Goal: Information Seeking & Learning: Learn about a topic

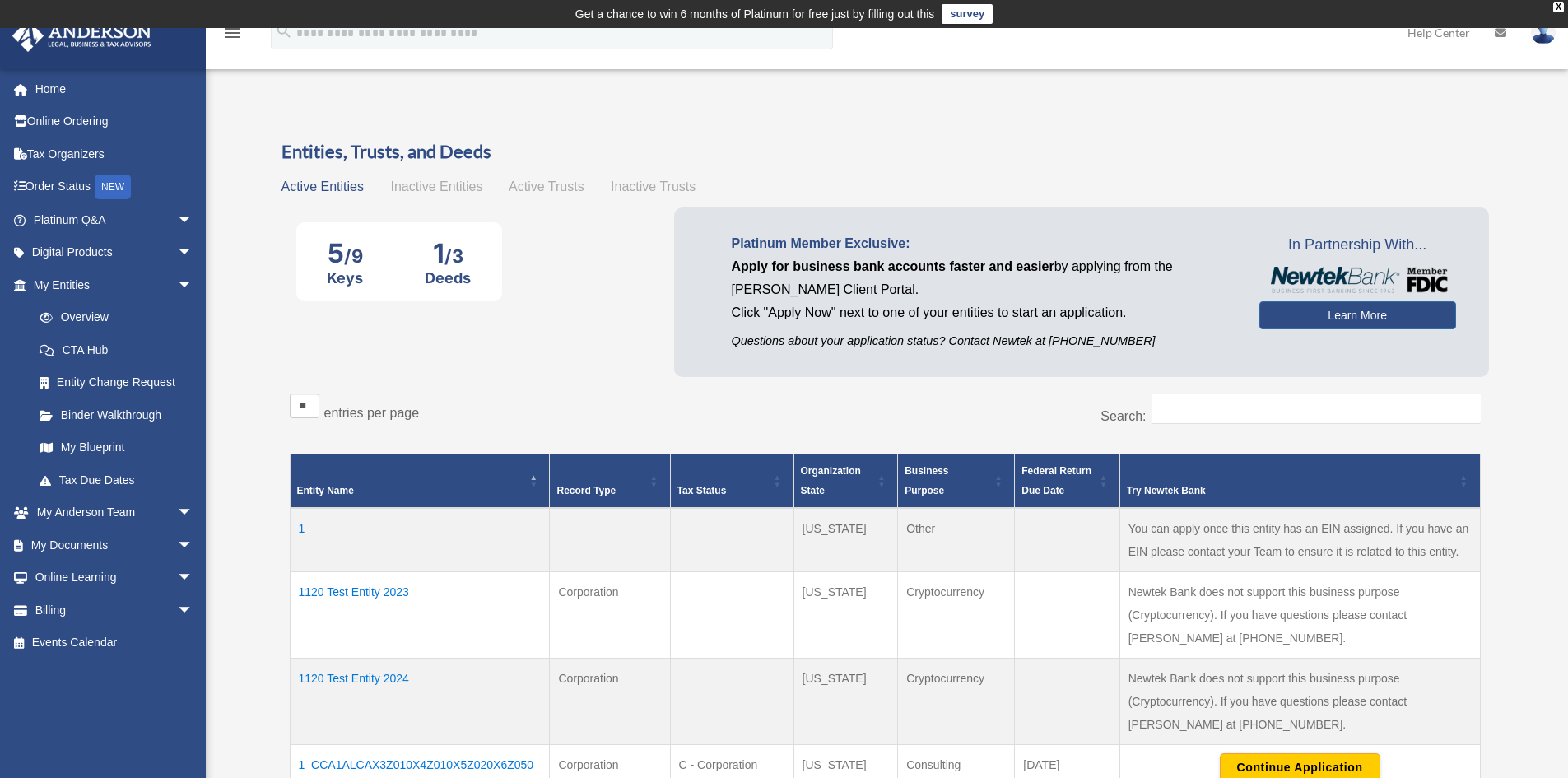
drag, startPoint x: 358, startPoint y: 182, endPoint x: 424, endPoint y: 188, distance: 66.3
click at [361, 182] on span "Active Entities" at bounding box center [323, 186] width 82 height 14
click at [425, 188] on span "Inactive Entities" at bounding box center [436, 186] width 92 height 14
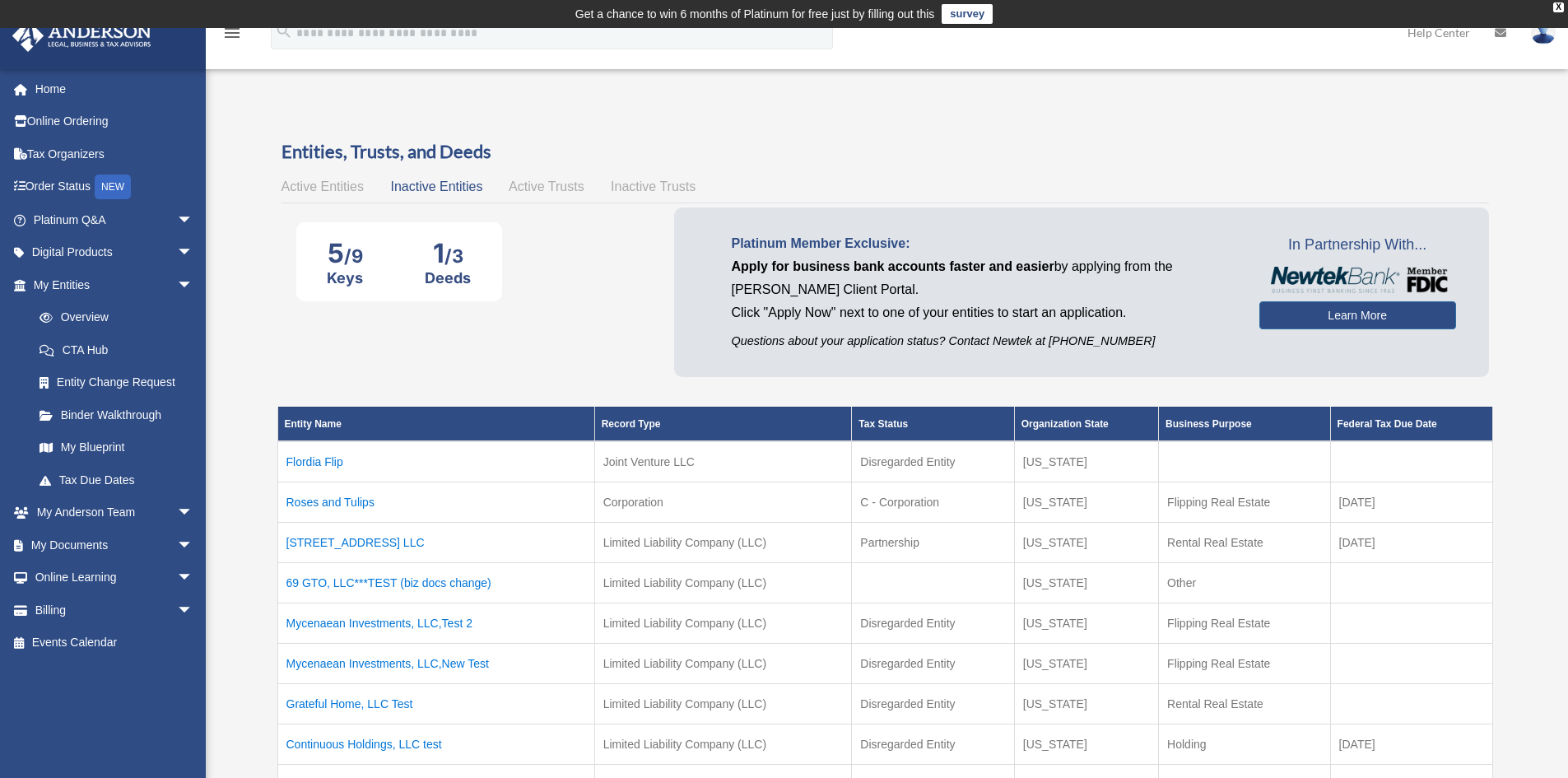
click at [524, 191] on span "Active Trusts" at bounding box center [546, 186] width 76 height 14
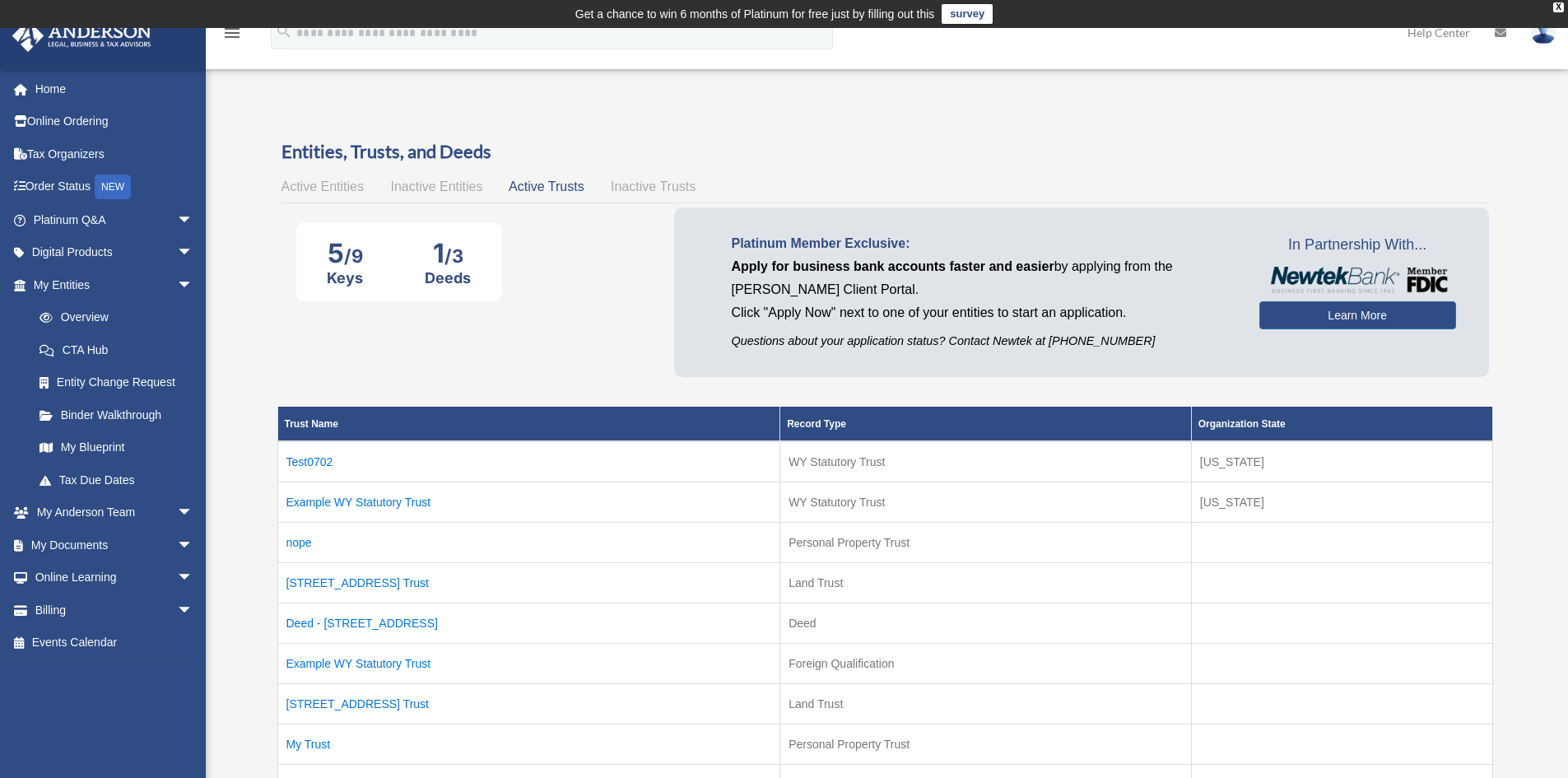
click at [274, 185] on div "Entities, Trusts, and Deeds Active Entities Inactive Entities Active Trusts Ina…" at bounding box center [885, 503] width 1231 height 729
drag, startPoint x: 326, startPoint y: 192, endPoint x: 4, endPoint y: 225, distance: 323.7
click at [326, 192] on span "Active Entities" at bounding box center [323, 186] width 82 height 14
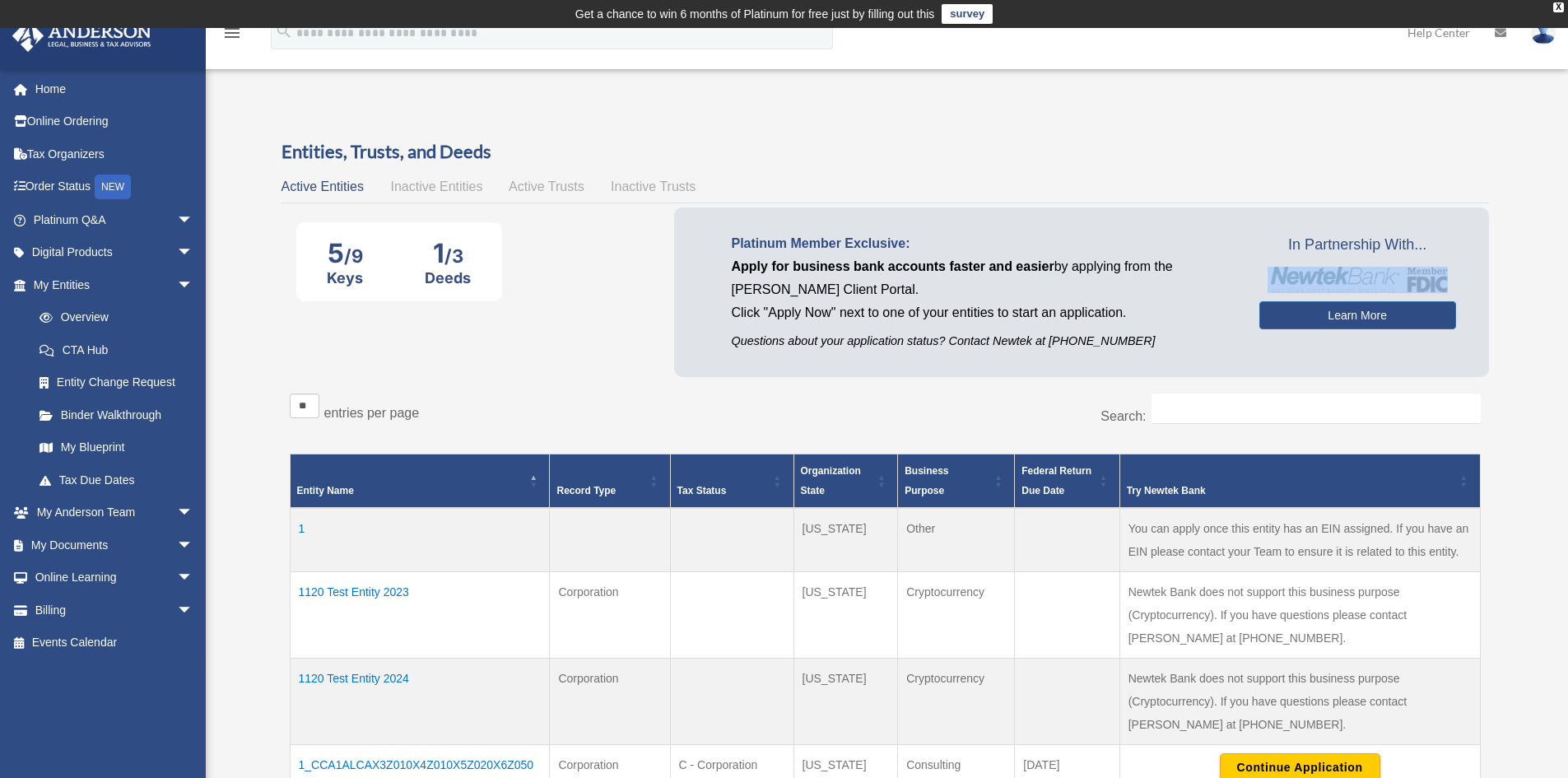
drag, startPoint x: 1252, startPoint y: 266, endPoint x: 1376, endPoint y: 282, distance: 125.0
click at [1376, 282] on div "In Partnership With... Learn More" at bounding box center [1357, 281] width 197 height 97
click at [1371, 277] on img at bounding box center [1358, 280] width 180 height 26
click at [1322, 275] on img at bounding box center [1358, 280] width 180 height 26
click at [1227, 251] on div "Platinum Member Exclusive: Apply for business bank accounts faster and easier b…" at bounding box center [983, 292] width 552 height 120
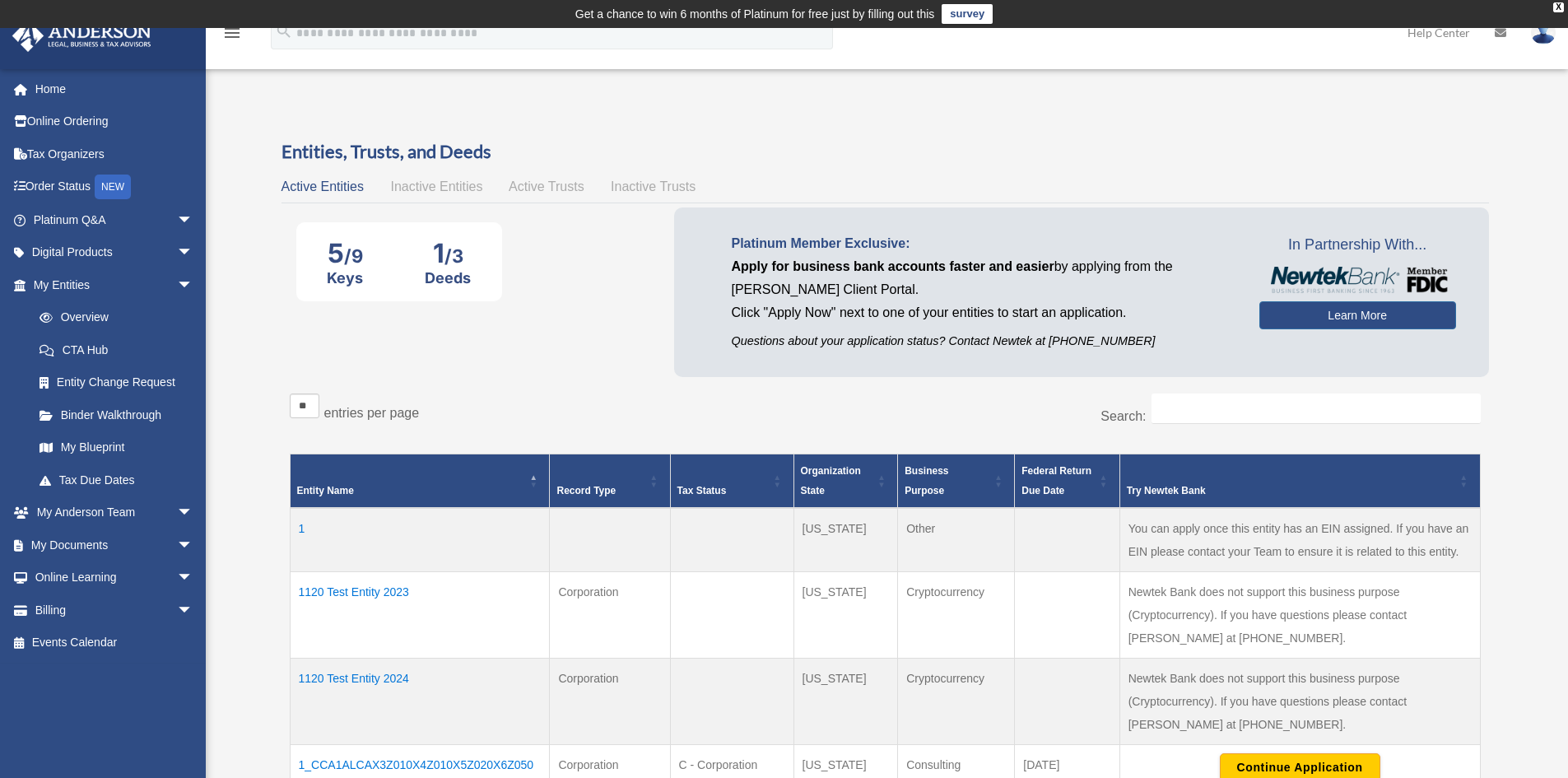
click at [1302, 280] on img at bounding box center [1358, 280] width 180 height 26
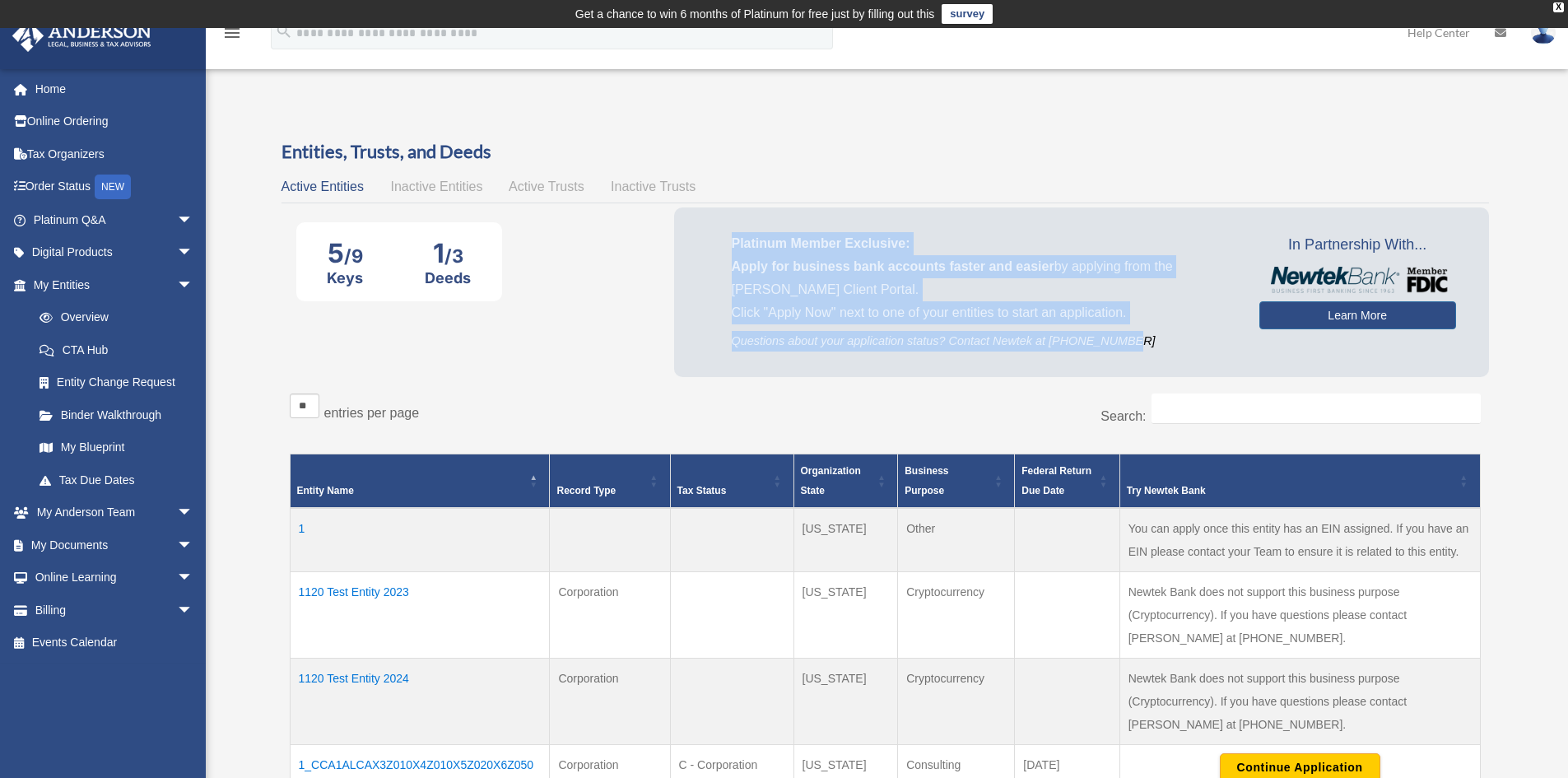
drag, startPoint x: 796, startPoint y: 261, endPoint x: 1156, endPoint y: 362, distance: 373.9
click at [1156, 362] on div "Platinum Member Exclusive: Apply for business bank accounts faster and easier b…" at bounding box center [1081, 292] width 815 height 169
copy div "Platinum Member Exclusive: Apply for business bank accounts faster and easier b…"
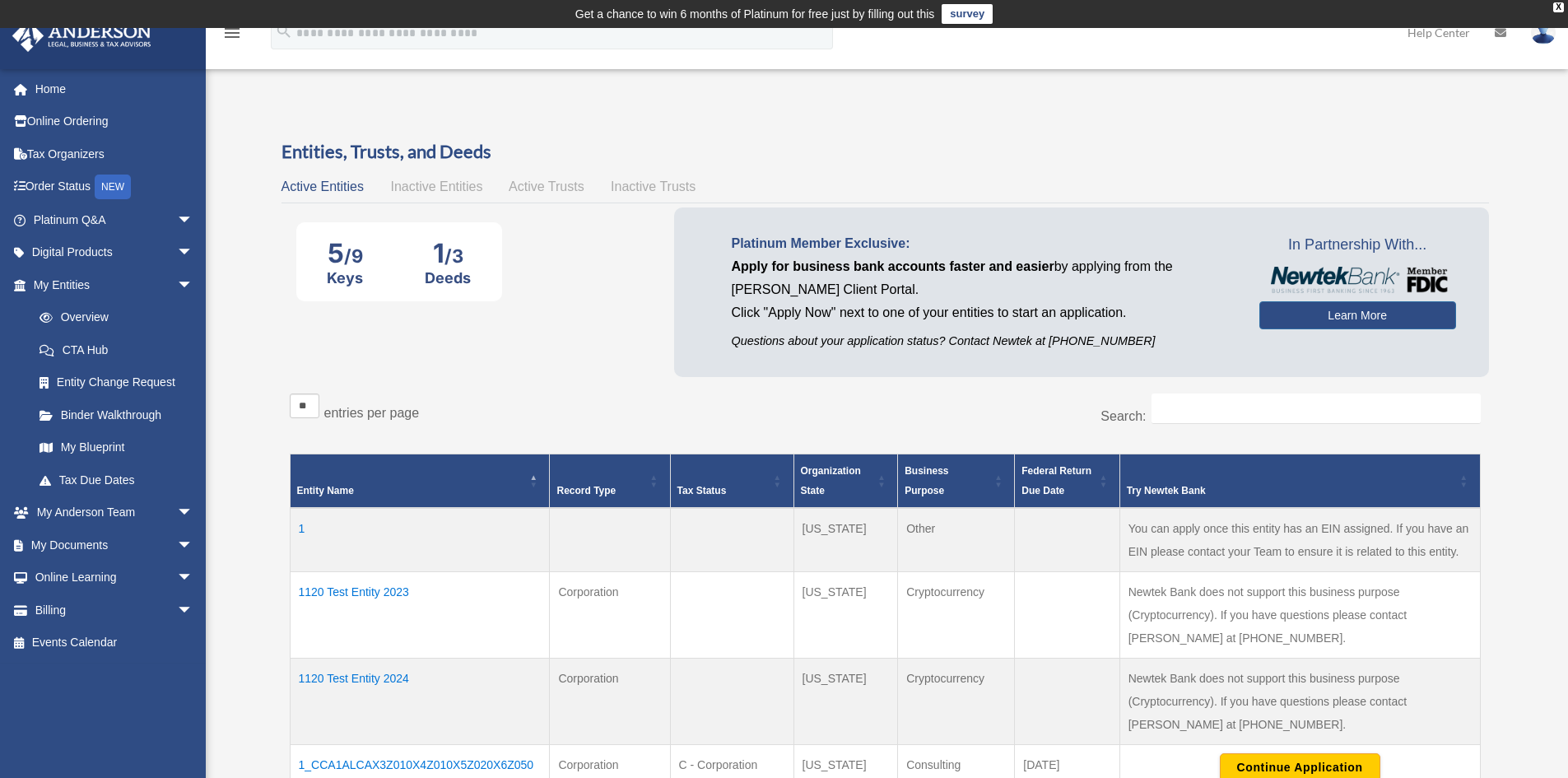
click at [577, 393] on div "** ** ** *** entries per page" at bounding box center [581, 414] width 583 height 41
drag, startPoint x: 1264, startPoint y: 238, endPoint x: 1426, endPoint y: 236, distance: 162.0
click at [1426, 236] on span "In Partnership With..." at bounding box center [1357, 245] width 197 height 26
click at [1018, 187] on div "Active Entities Inactive Entities Active Trusts Inactive Trusts" at bounding box center [885, 187] width 1207 height 24
click at [177, 577] on span "arrow_drop_down" at bounding box center [193, 578] width 33 height 33
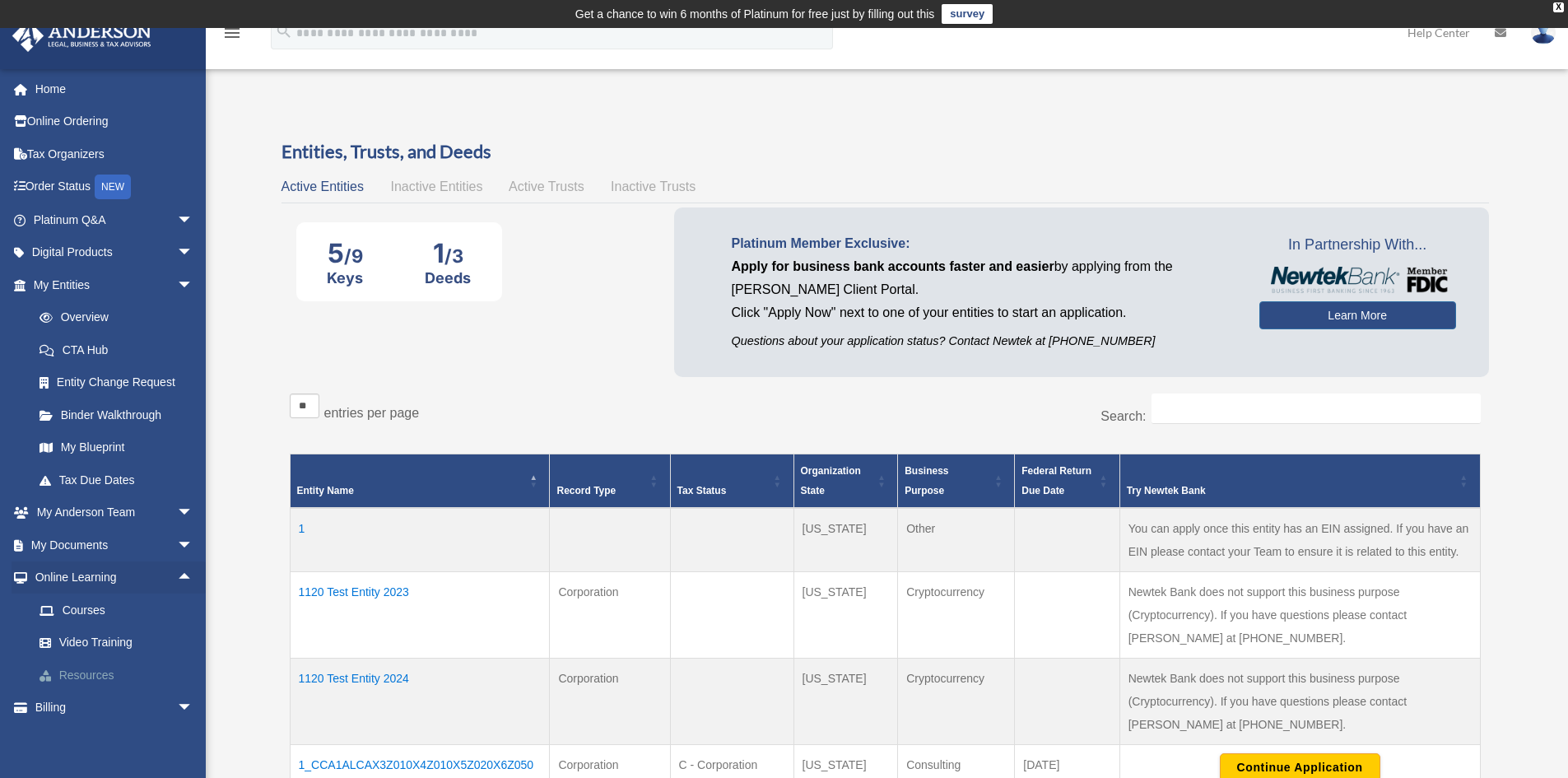
click at [113, 674] on link "Resources" at bounding box center [121, 675] width 195 height 33
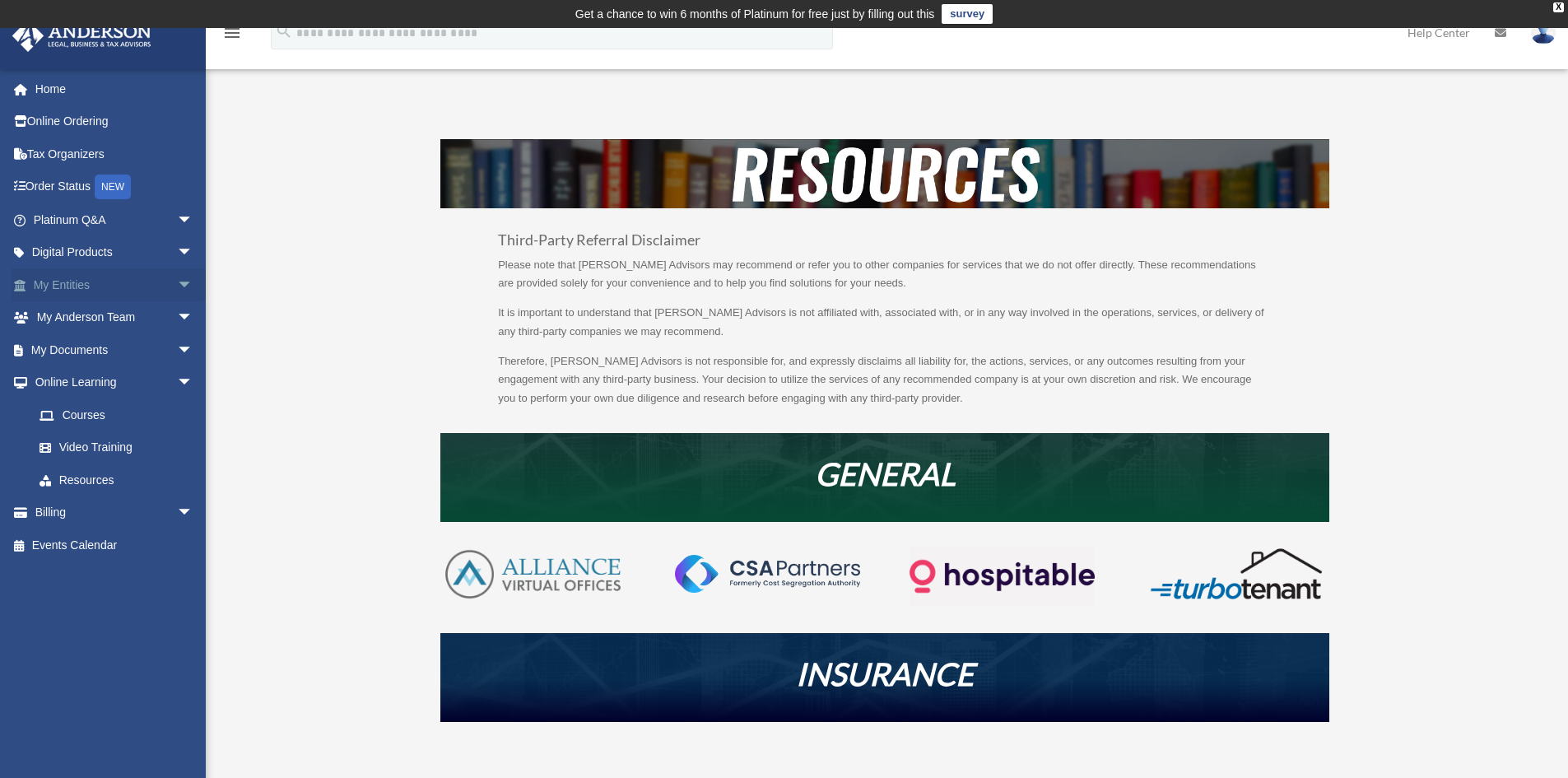
click at [177, 288] on span "arrow_drop_down" at bounding box center [193, 285] width 33 height 33
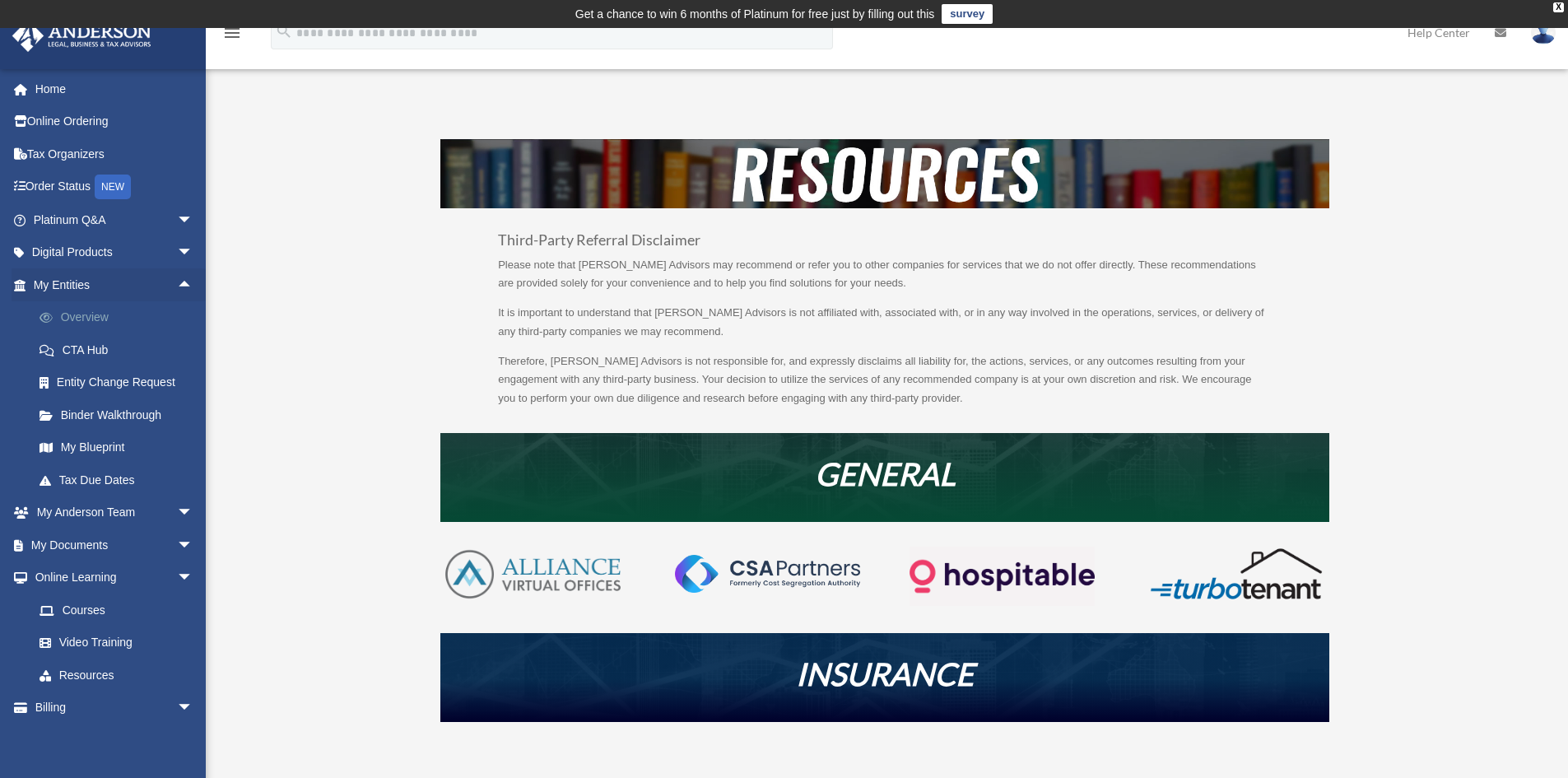
click at [105, 321] on link "Overview" at bounding box center [121, 318] width 195 height 33
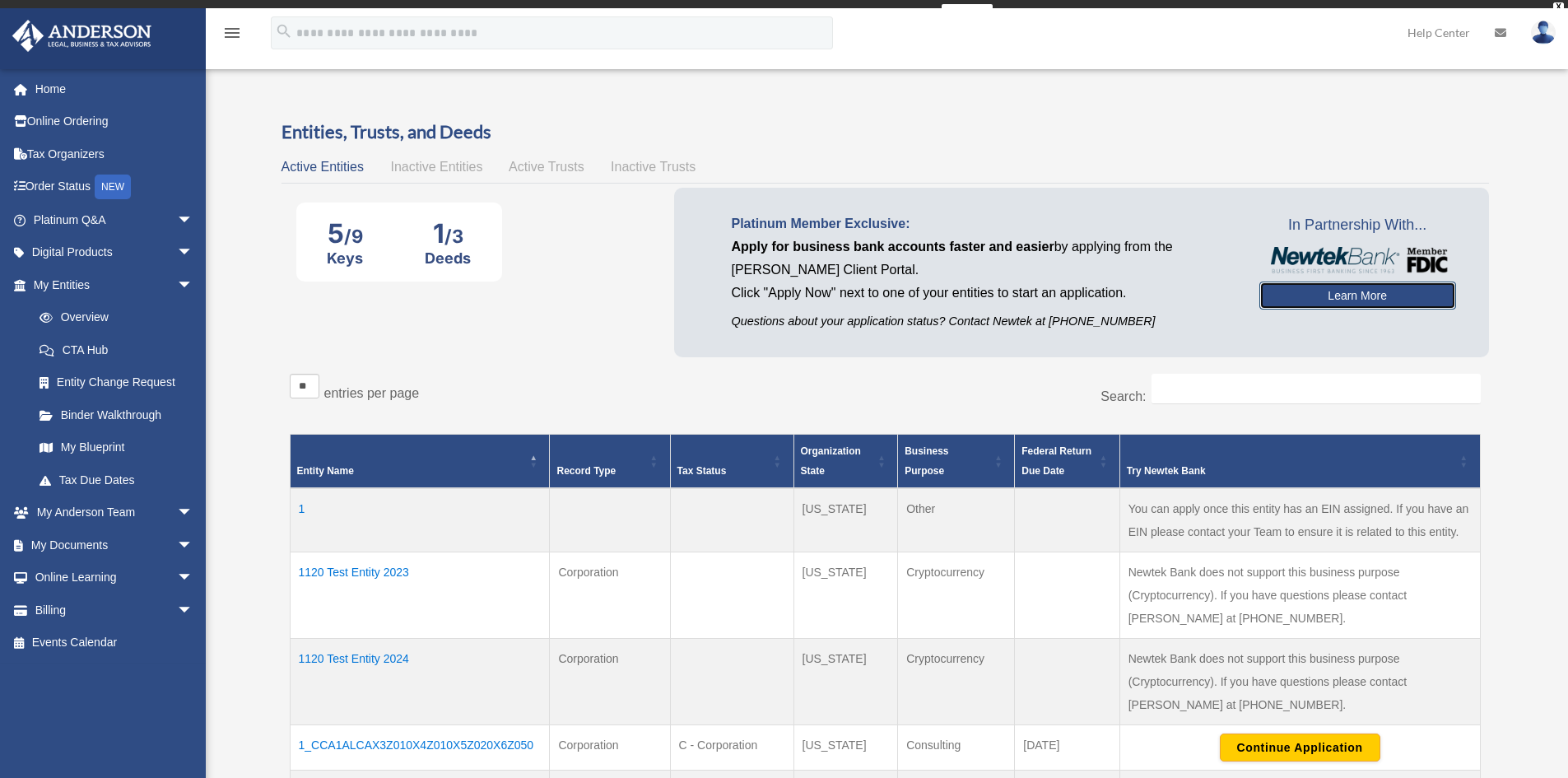
click at [1394, 285] on div "In Partnership With... Learn More" at bounding box center [1357, 261] width 197 height 97
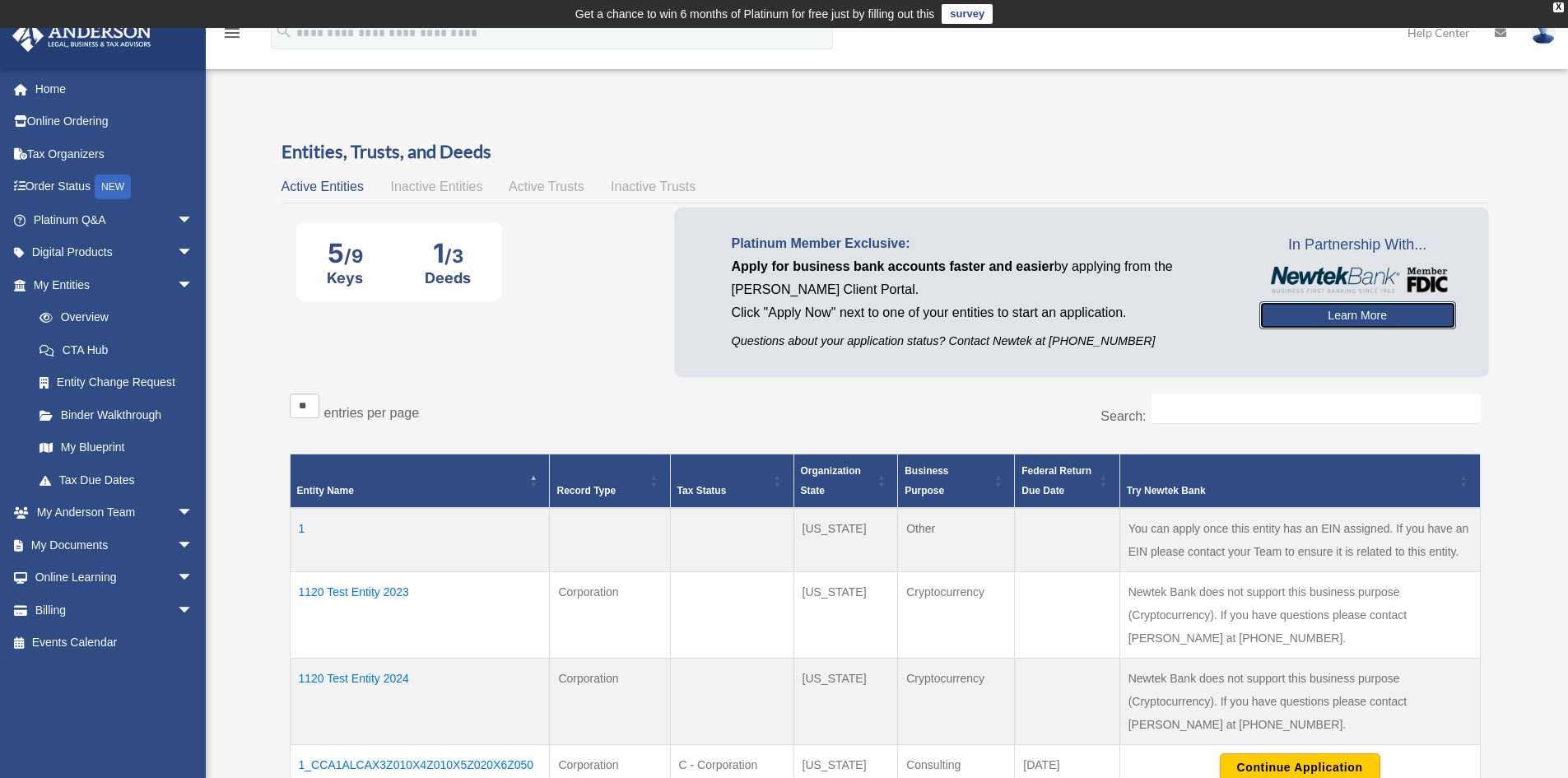
click at [1365, 316] on link "Learn More" at bounding box center [1357, 315] width 197 height 28
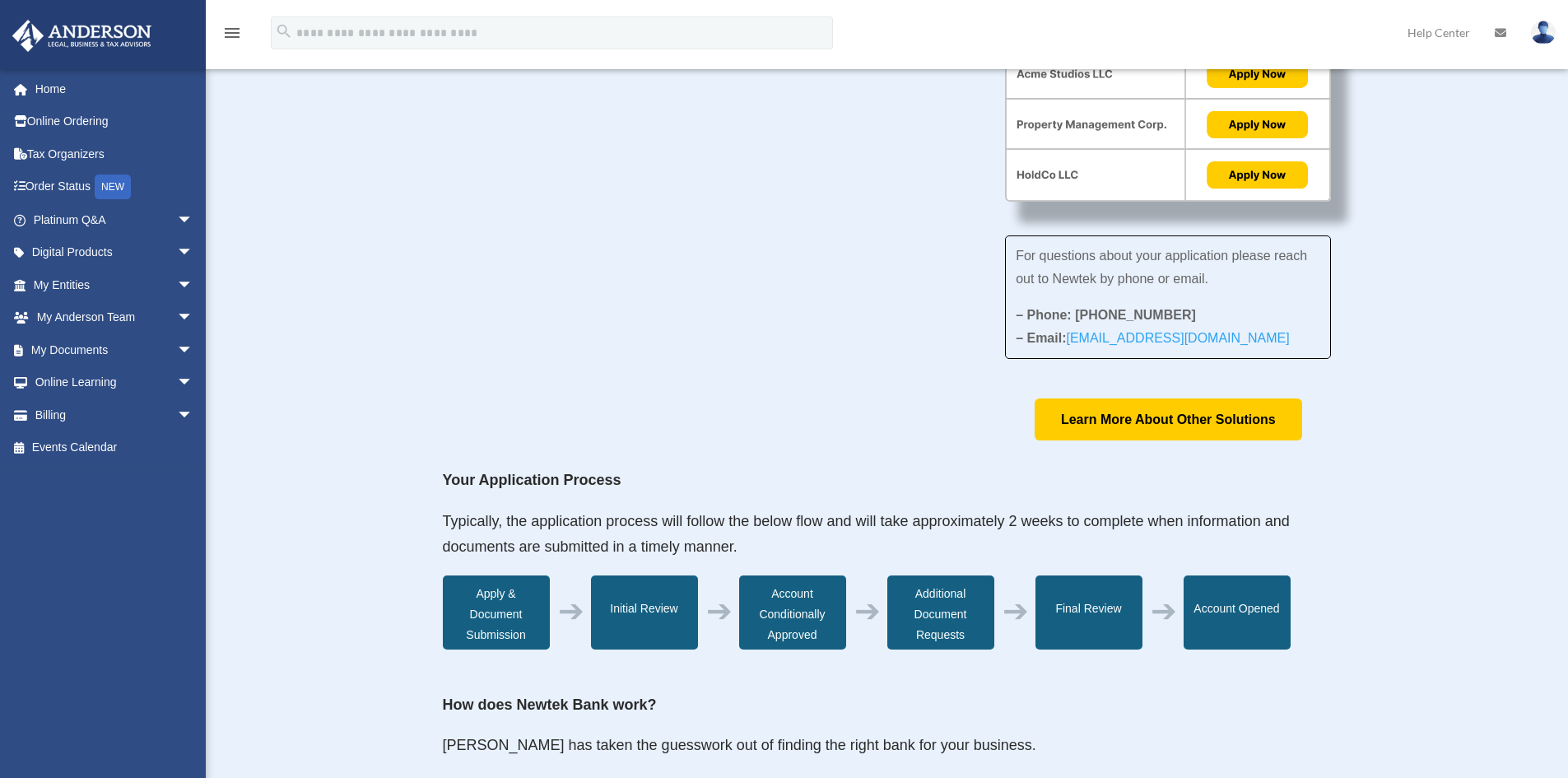
scroll to position [165, 0]
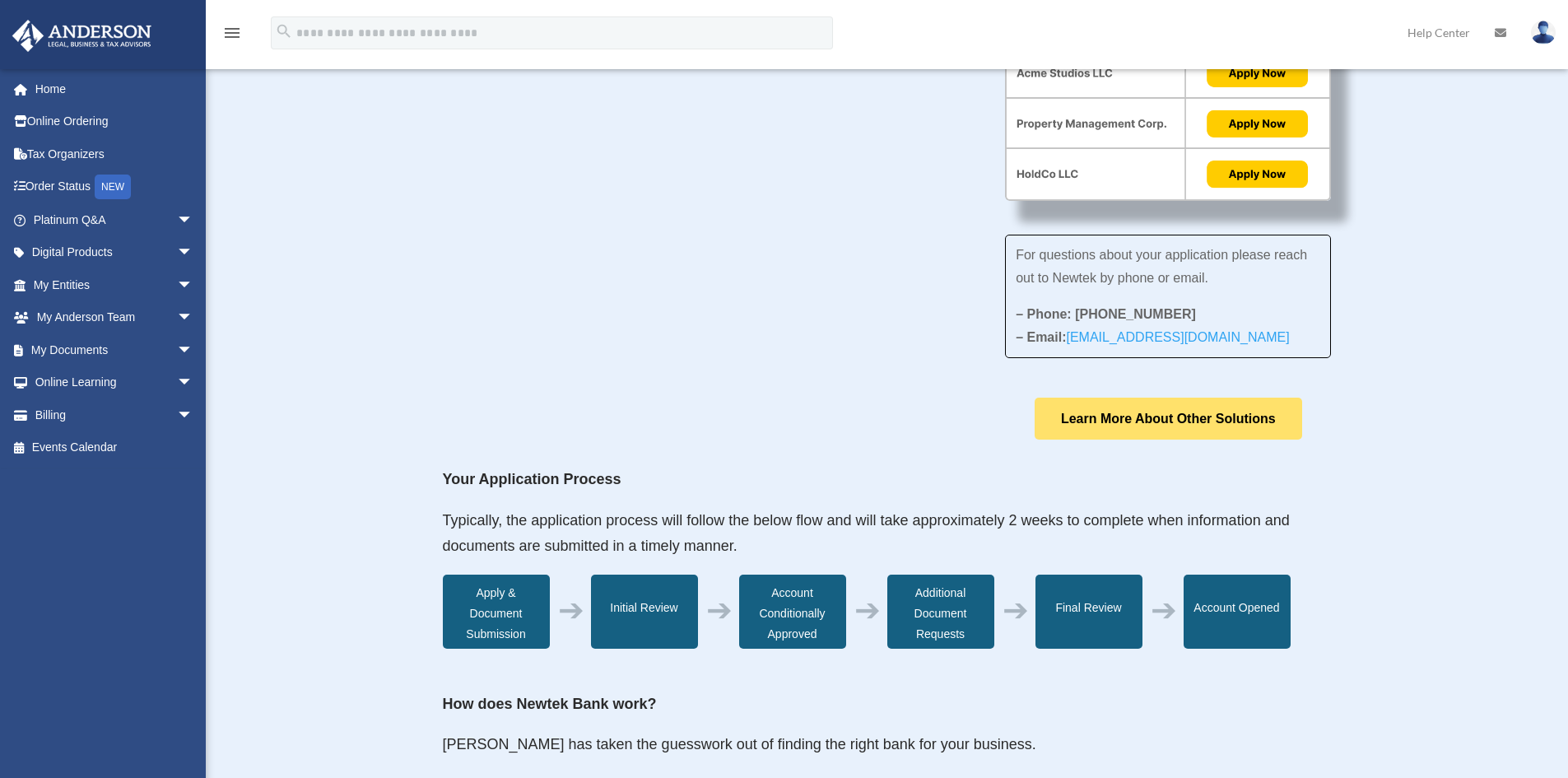
click at [1144, 402] on link "Learn More About Other Solutions" at bounding box center [1168, 418] width 268 height 42
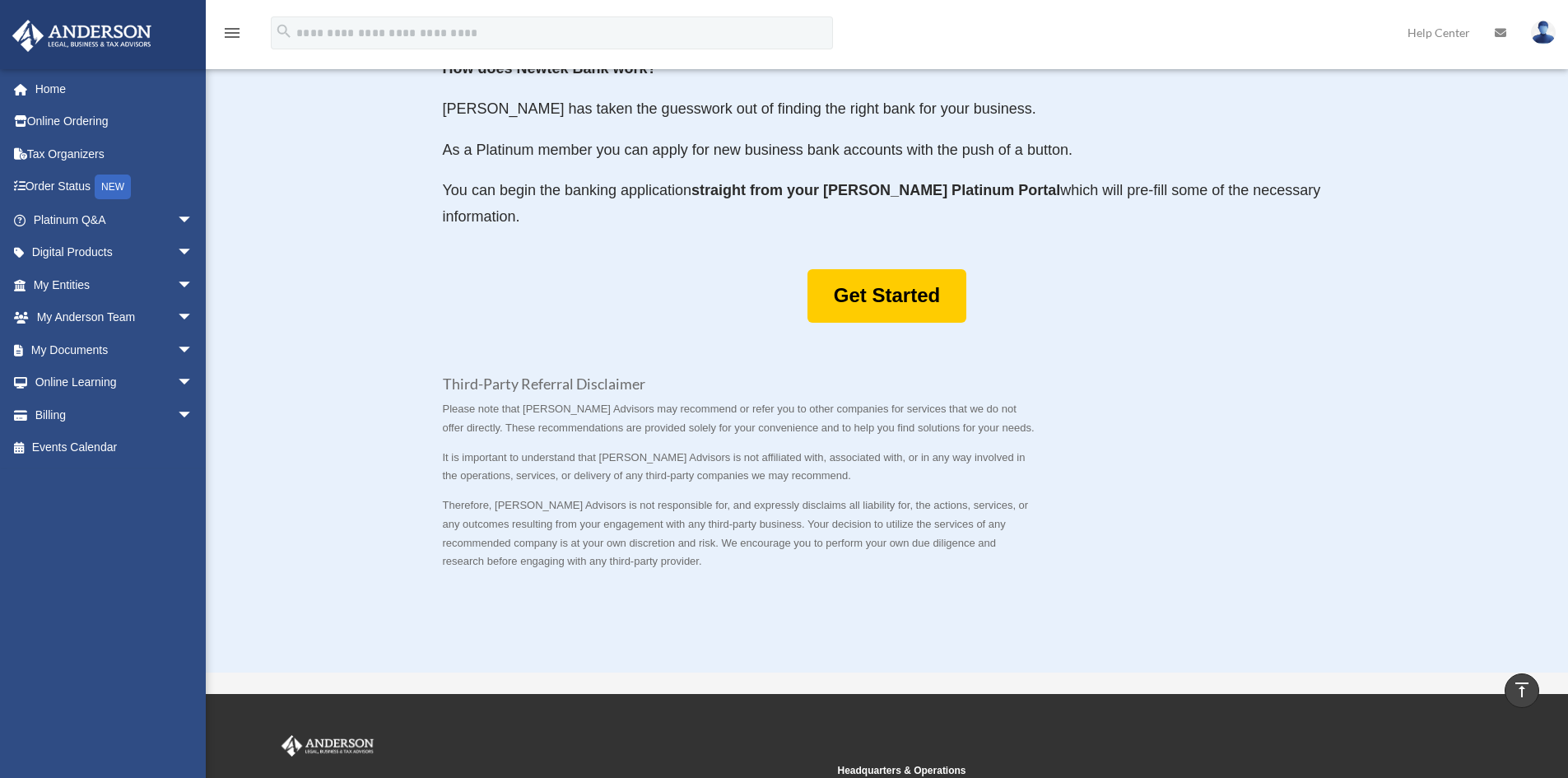
scroll to position [823, 0]
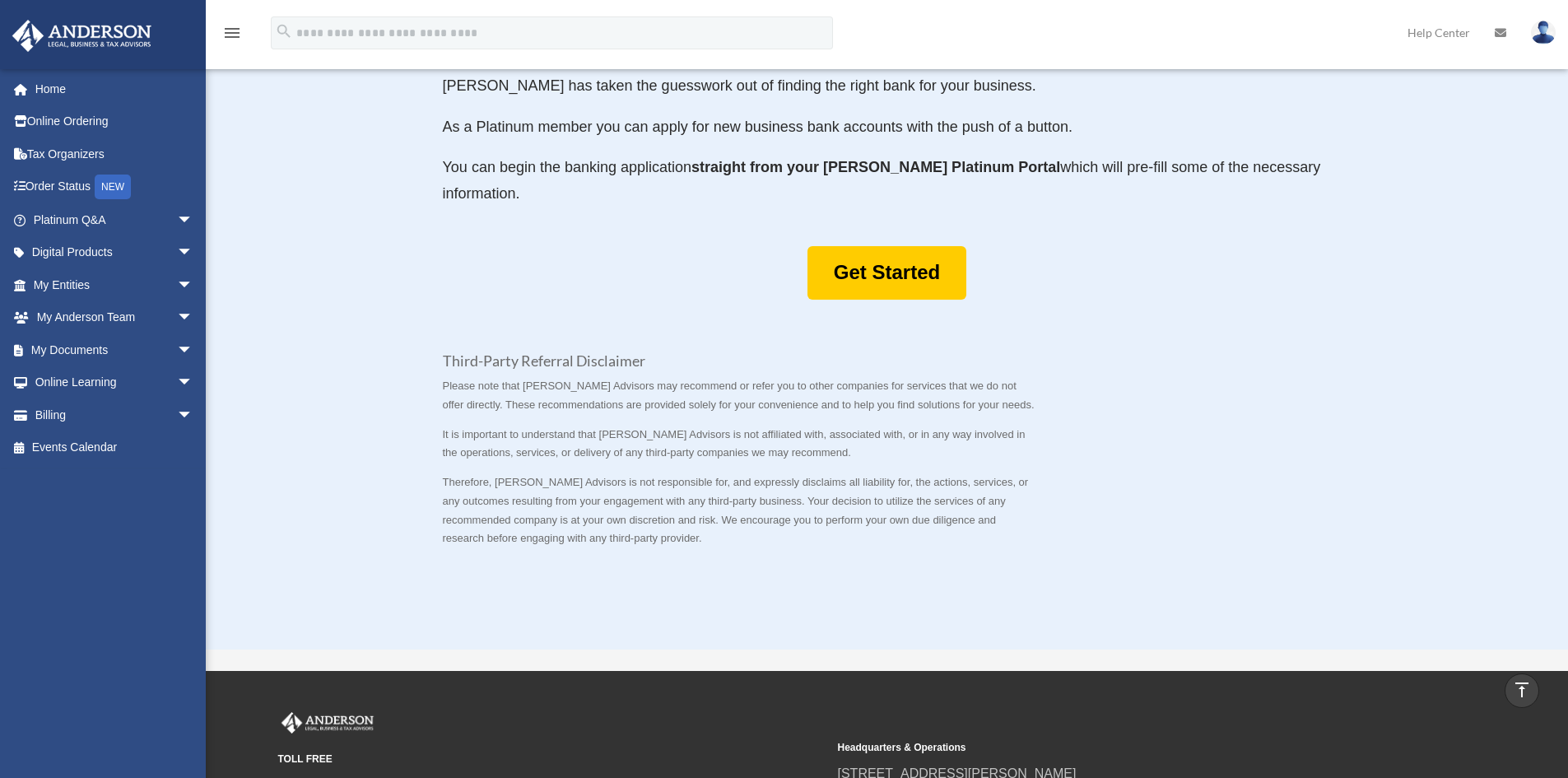
click at [1176, 273] on div "Get Started" at bounding box center [887, 273] width 889 height 54
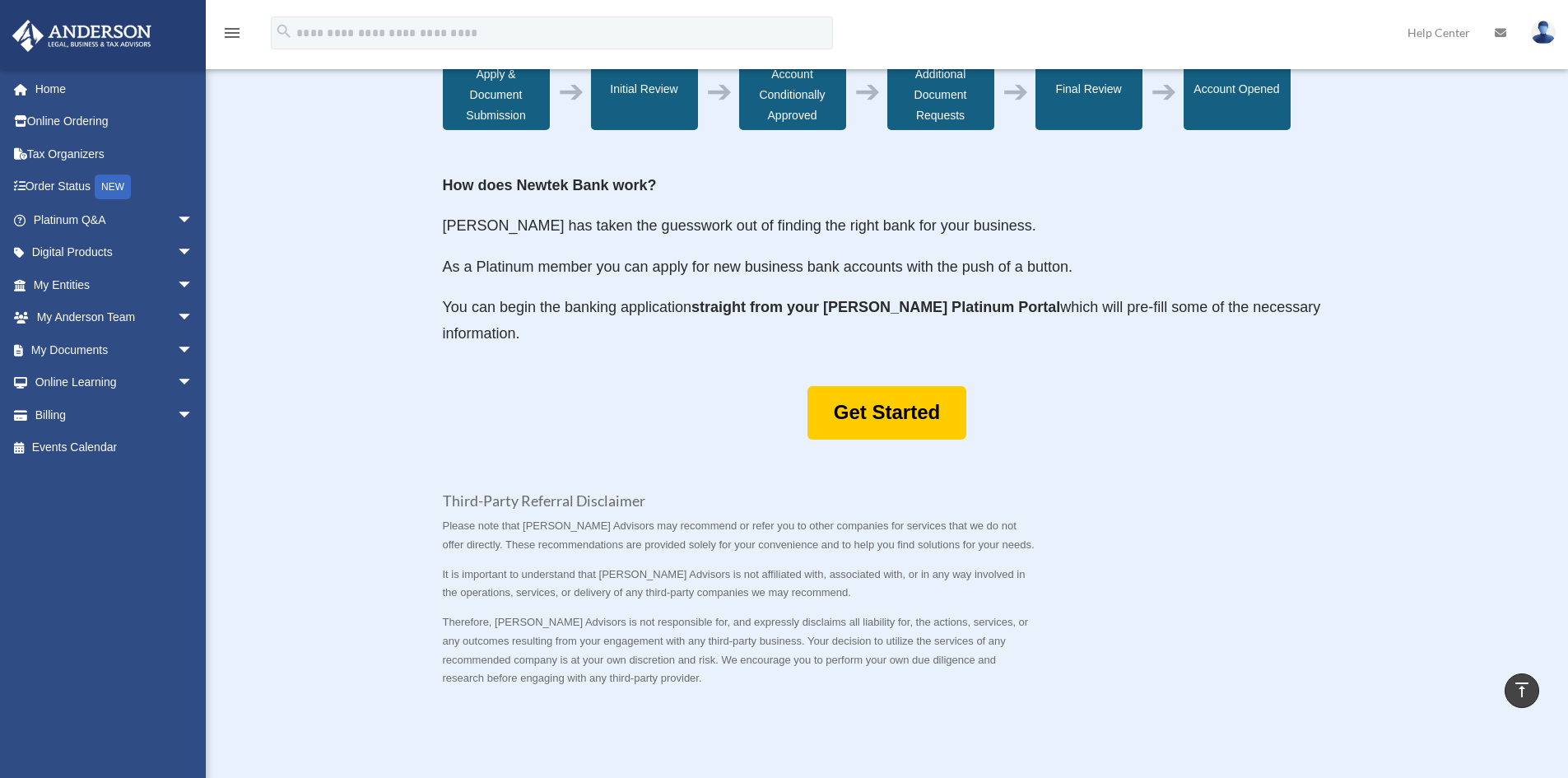
scroll to position [494, 0]
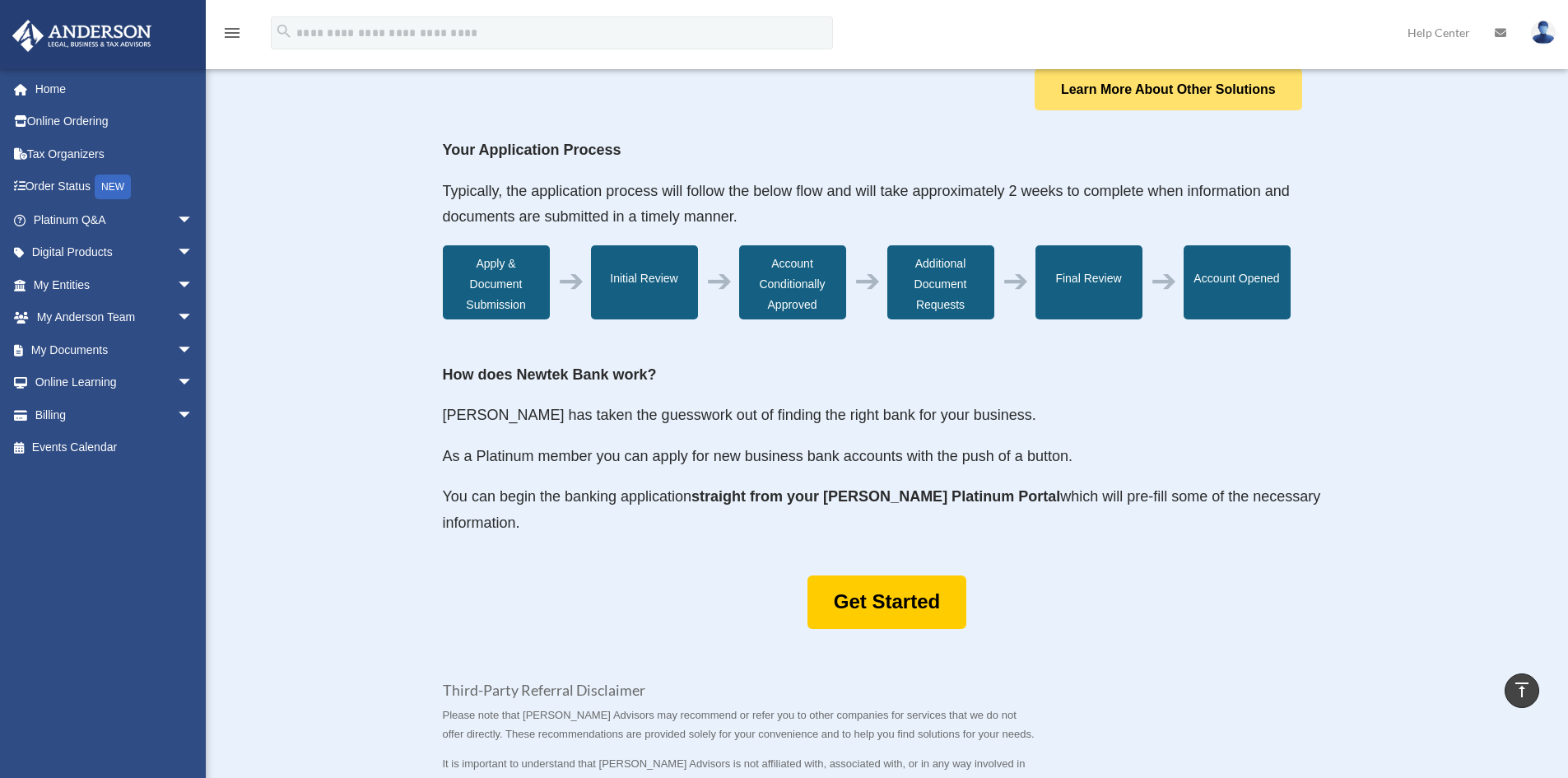
click at [1203, 95] on link "Learn More About Other Solutions" at bounding box center [1168, 89] width 268 height 42
click at [1097, 98] on link "Learn More About Other Solutions" at bounding box center [1168, 89] width 268 height 42
click at [1160, 91] on link "Learn More About Other Solutions" at bounding box center [1168, 89] width 268 height 42
